Goal: Task Accomplishment & Management: Manage account settings

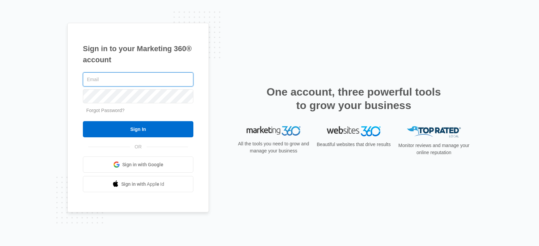
click at [95, 78] on input "text" at bounding box center [138, 79] width 110 height 14
type input "[PERSON_NAME][EMAIL_ADDRESS][DOMAIN_NAME]"
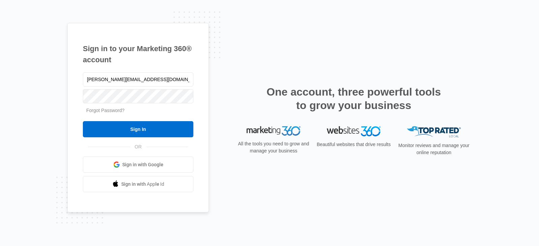
click at [109, 111] on link "Forgot Password?" at bounding box center [105, 110] width 38 height 5
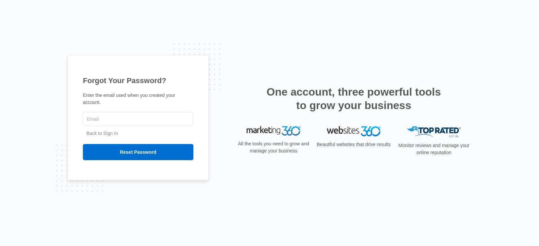
click at [105, 132] on link "Back to Sign In" at bounding box center [102, 133] width 32 height 5
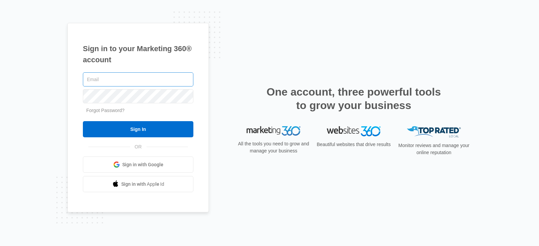
click at [106, 82] on input "text" at bounding box center [138, 79] width 110 height 14
click at [111, 108] on link "Forgot Password?" at bounding box center [105, 110] width 38 height 5
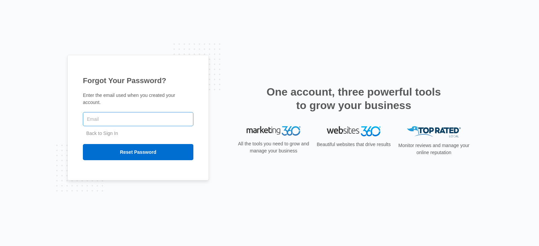
click at [111, 112] on input "text" at bounding box center [138, 119] width 110 height 14
type input "[PERSON_NAME][EMAIL_ADDRESS][DOMAIN_NAME]"
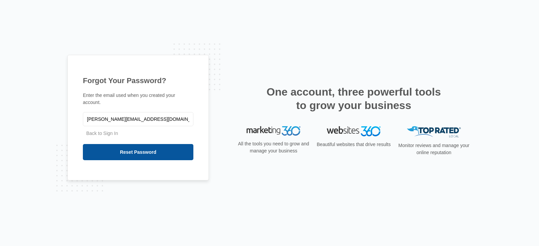
click at [133, 146] on input "Reset Password" at bounding box center [138, 152] width 110 height 16
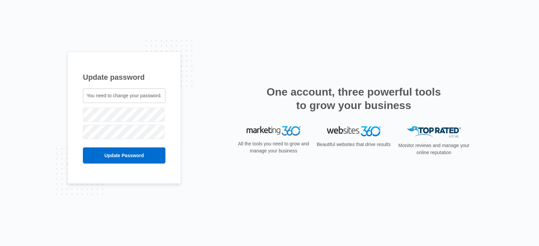
click at [54, 113] on div "Update password You need to change your password. [PERSON_NAME][EMAIL_ADDRESS][…" at bounding box center [269, 123] width 539 height 246
click at [106, 151] on input "Update Password" at bounding box center [124, 156] width 83 height 16
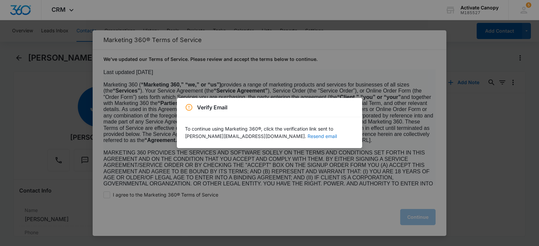
click at [308, 137] on button "Resend email" at bounding box center [322, 136] width 29 height 5
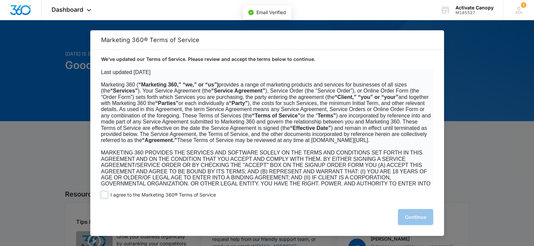
click at [105, 194] on span at bounding box center [104, 195] width 7 height 7
click at [105, 194] on input "I agree to the Marketing 360® Terms of Service" at bounding box center [104, 195] width 7 height 7
checkbox input "true"
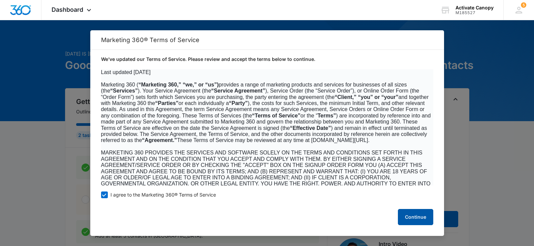
click at [426, 225] on button "Continue" at bounding box center [415, 217] width 35 height 16
